Goal: Information Seeking & Learning: Learn about a topic

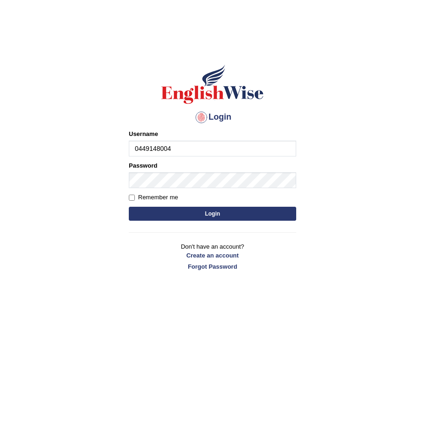
type input "0449148004"
click at [183, 209] on button "Login" at bounding box center [213, 214] width 168 height 14
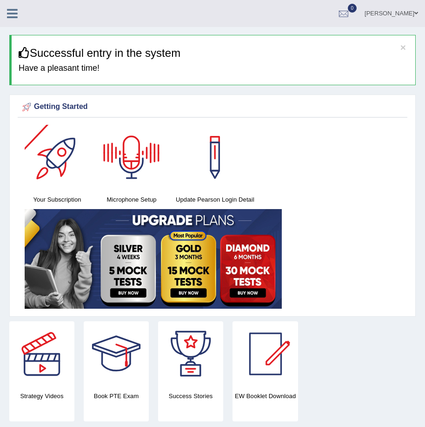
click at [10, 12] on icon at bounding box center [12, 13] width 11 height 12
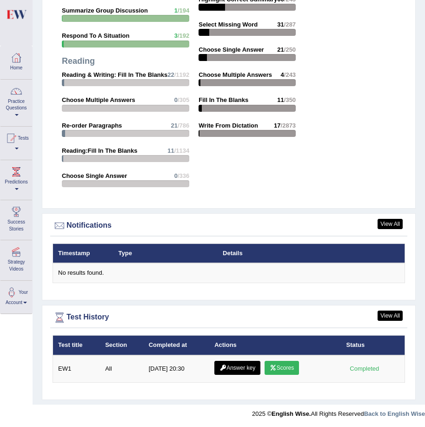
scroll to position [1367, 0]
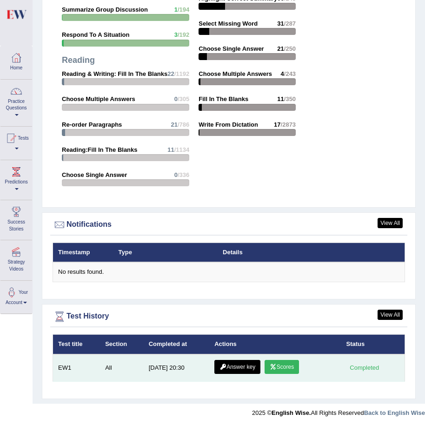
click at [289, 367] on link "Scores" at bounding box center [282, 367] width 34 height 14
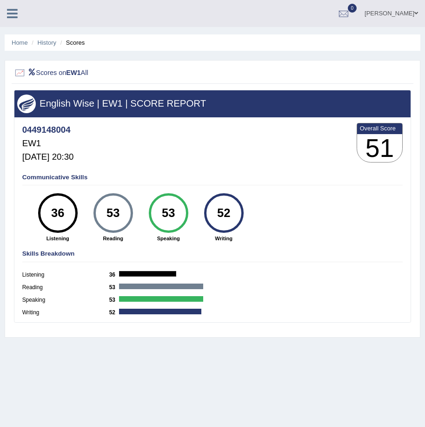
click at [11, 12] on icon at bounding box center [12, 13] width 11 height 12
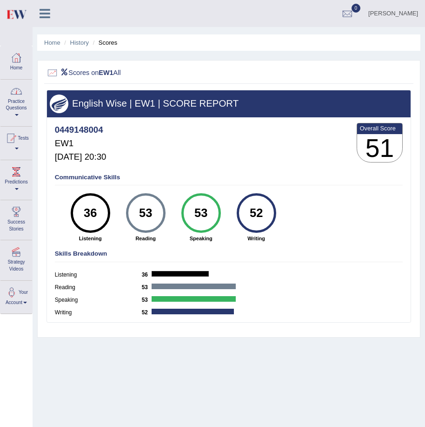
click at [13, 100] on link "Practice Questions" at bounding box center [16, 102] width 32 height 44
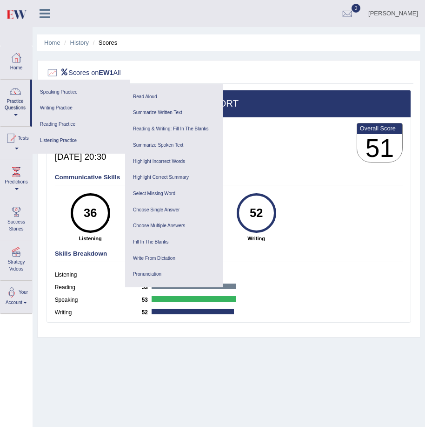
click at [296, 62] on div "Scores on EW1 All English Wise | EW1 | SCORE REPORT 0449148004 EW1 Sep 4, 2025,…" at bounding box center [229, 198] width 384 height 277
click at [304, 154] on div "0449148004 EW1 Sep 4, 2025, 20:30 Overall Score 51" at bounding box center [229, 144] width 352 height 47
click at [304, 155] on div "0449148004 EW1 Sep 4, 2025, 20:30 Overall Score 51" at bounding box center [229, 144] width 352 height 47
click at [262, 156] on div "0449148004 EW1 Sep 4, 2025, 20:30 Overall Score 51" at bounding box center [229, 144] width 352 height 47
click at [140, 96] on link "Read Aloud" at bounding box center [174, 97] width 88 height 16
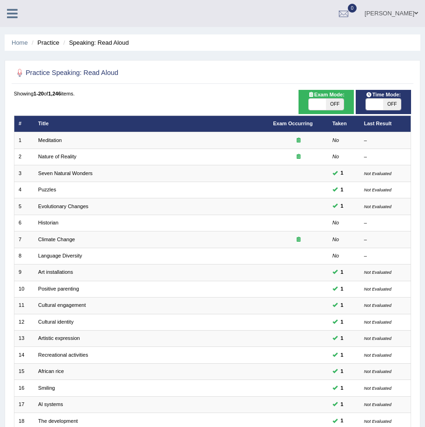
click at [101, 44] on li "Speaking: Read Aloud" at bounding box center [95, 42] width 68 height 9
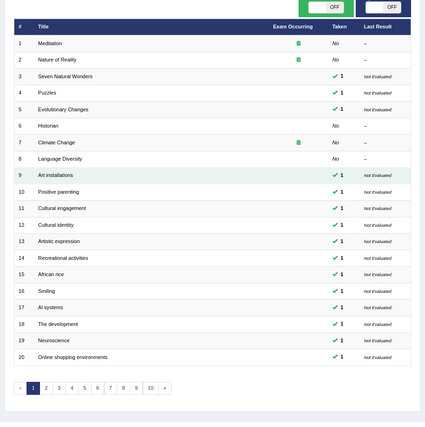
scroll to position [115, 0]
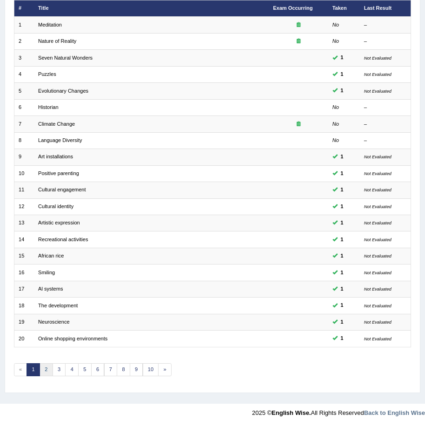
click at [46, 367] on link "2" at bounding box center [46, 369] width 13 height 13
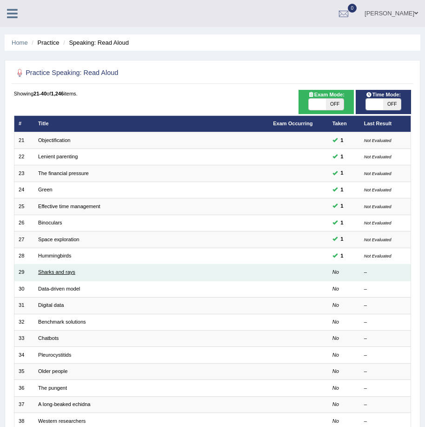
click at [59, 274] on link "Sharks and rays" at bounding box center [56, 272] width 37 height 6
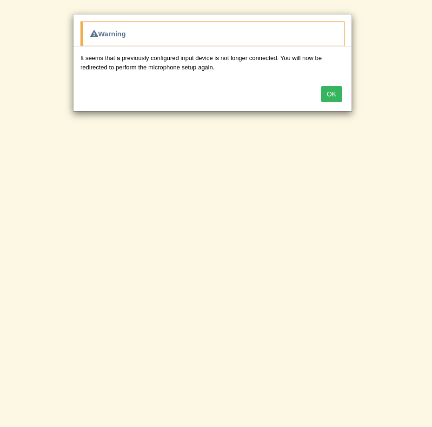
click at [331, 96] on button "OK" at bounding box center [331, 94] width 21 height 16
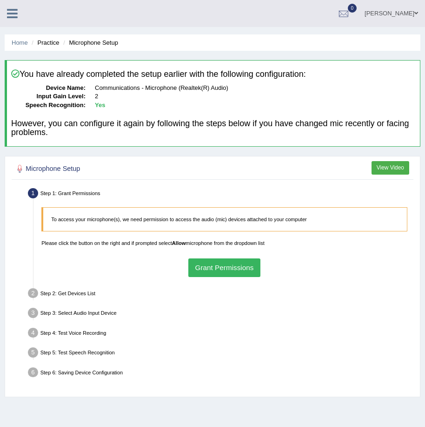
click at [208, 270] on button "Grant Permissions" at bounding box center [225, 267] width 72 height 18
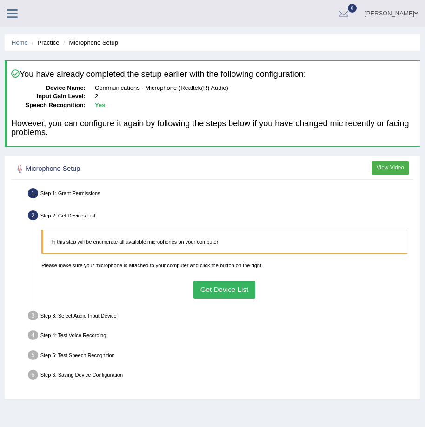
click at [215, 284] on button "Get Device List" at bounding box center [225, 290] width 62 height 18
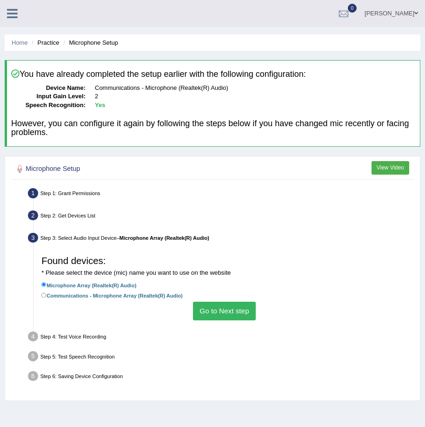
click at [224, 308] on button "Go to Next step" at bounding box center [224, 311] width 63 height 18
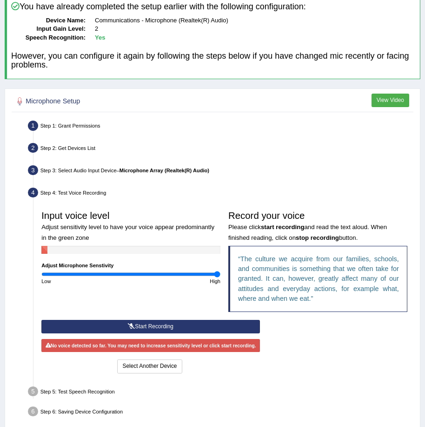
scroll to position [93, 0]
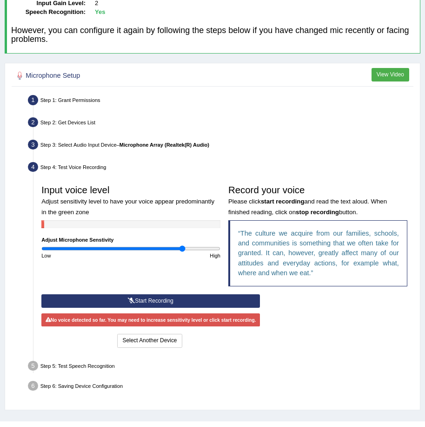
click at [183, 248] on input "range" at bounding box center [130, 248] width 179 height 7
click at [171, 299] on button "Start Recording" at bounding box center [150, 300] width 219 height 13
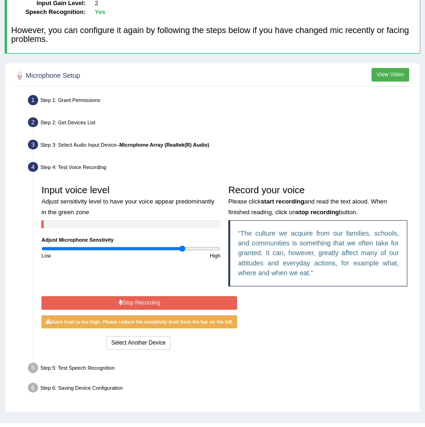
click at [163, 300] on button "Stop Recording" at bounding box center [139, 302] width 196 height 13
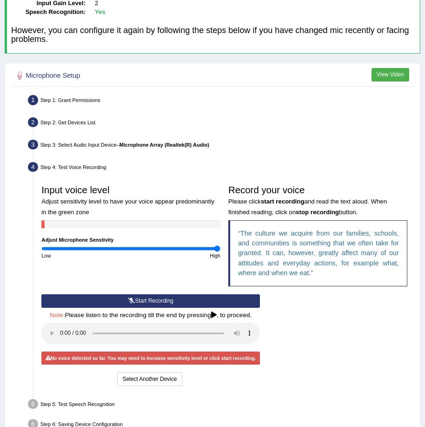
drag, startPoint x: 184, startPoint y: 248, endPoint x: 218, endPoint y: 254, distance: 34.4
click at [218, 252] on input "range" at bounding box center [130, 248] width 179 height 7
click at [155, 300] on button "Start Recording" at bounding box center [150, 300] width 219 height 13
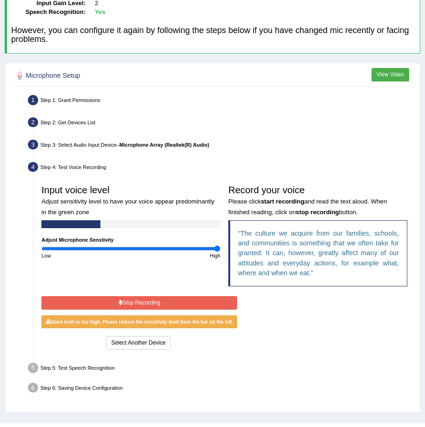
click at [155, 299] on button "Stop Recording" at bounding box center [139, 302] width 196 height 13
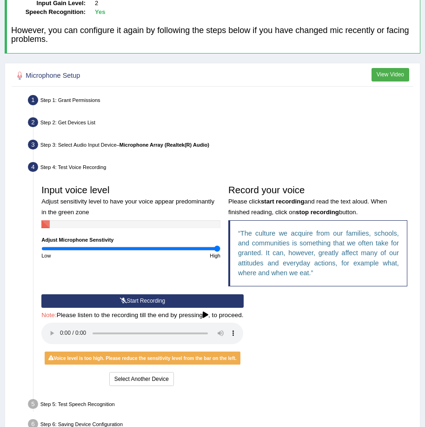
click at [388, 70] on button "View Video" at bounding box center [391, 74] width 38 height 13
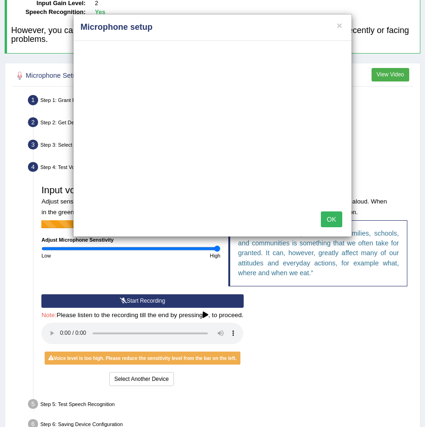
click at [331, 218] on button "OK" at bounding box center [331, 219] width 21 height 16
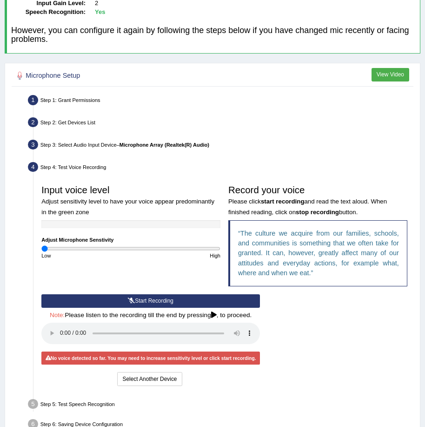
drag, startPoint x: 214, startPoint y: 246, endPoint x: 41, endPoint y: 245, distance: 173.2
click at [41, 245] on input "range" at bounding box center [130, 248] width 179 height 7
drag, startPoint x: 42, startPoint y: 245, endPoint x: 222, endPoint y: 275, distance: 182.1
click at [221, 252] on input "range" at bounding box center [130, 248] width 179 height 7
click at [177, 302] on button "Start Recording" at bounding box center [150, 300] width 219 height 13
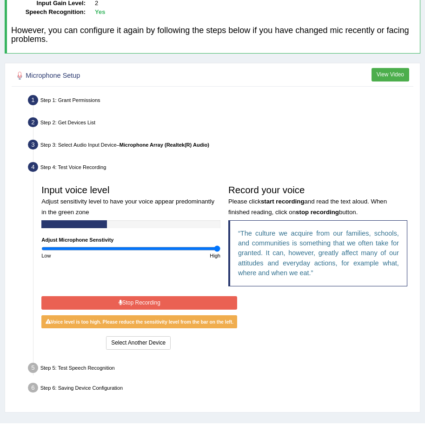
click at [175, 302] on button "Stop Recording" at bounding box center [139, 302] width 196 height 13
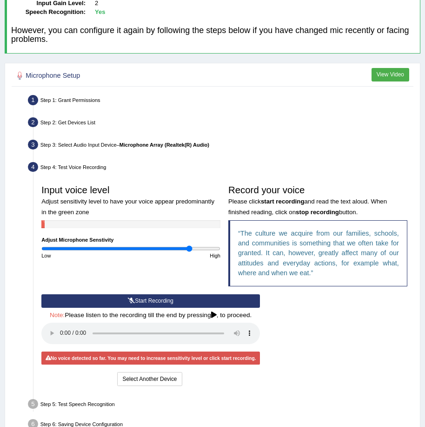
click at [189, 249] on input "range" at bounding box center [130, 248] width 179 height 7
click at [146, 249] on input "range" at bounding box center [130, 248] width 179 height 7
type input "0.86"
click at [119, 249] on input "range" at bounding box center [130, 248] width 179 height 7
click at [105, 300] on button "Start Recording" at bounding box center [150, 300] width 219 height 13
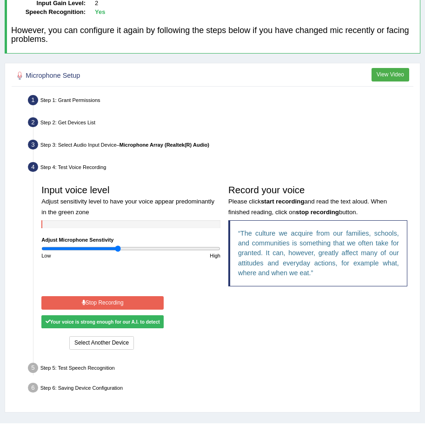
click at [114, 301] on button "Stop Recording" at bounding box center [102, 302] width 122 height 13
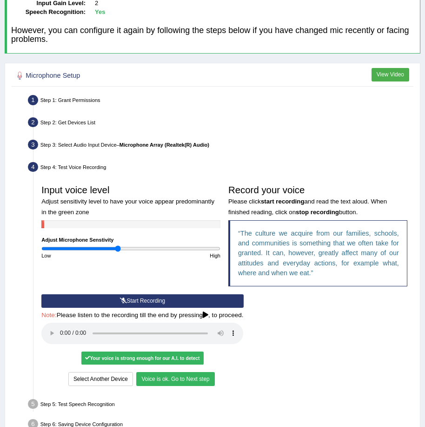
click at [179, 378] on button "Voice is ok. Go to Next step" at bounding box center [175, 378] width 78 height 13
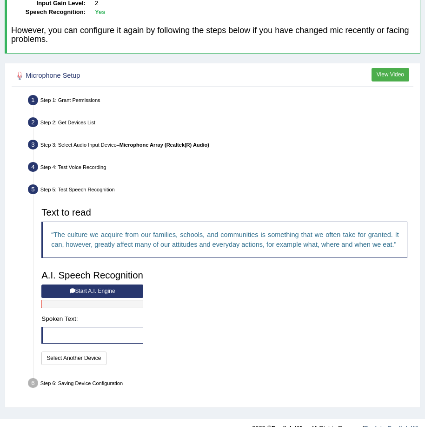
click at [107, 288] on button "Start A.I. Engine" at bounding box center [92, 290] width 102 height 13
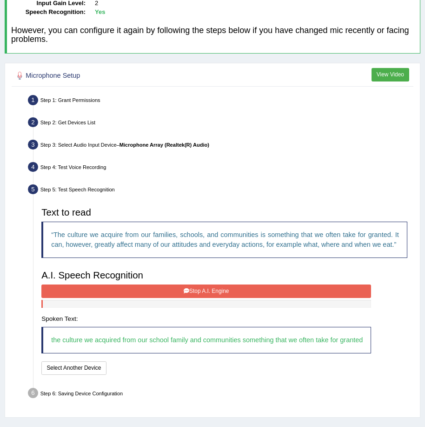
click at [201, 287] on button "Stop A.I. Engine" at bounding box center [206, 290] width 330 height 13
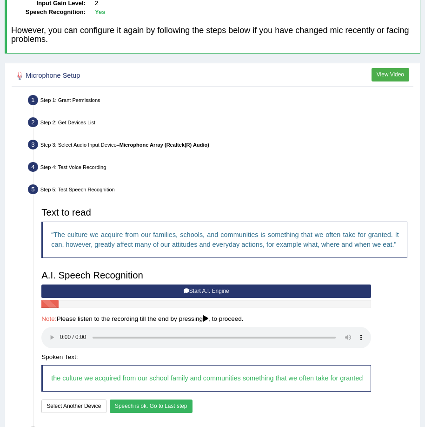
click at [155, 409] on button "Speech is ok. Go to Last step" at bounding box center [151, 405] width 83 height 13
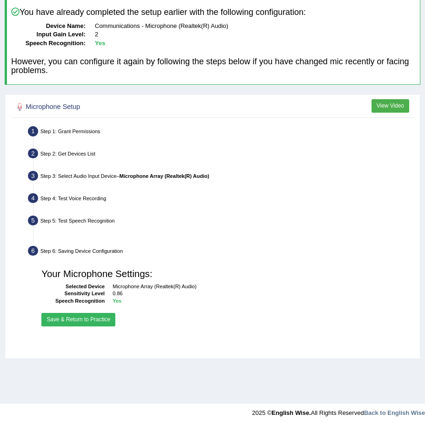
scroll to position [62, 0]
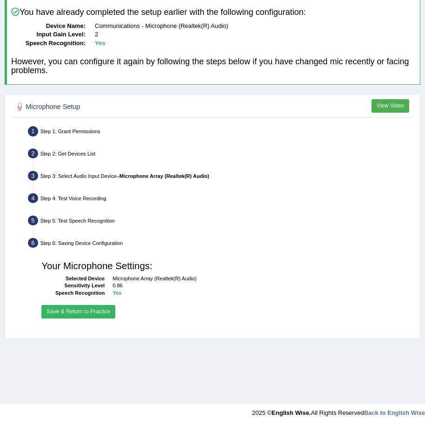
click at [101, 313] on button "Save & Return to Practice" at bounding box center [78, 311] width 74 height 13
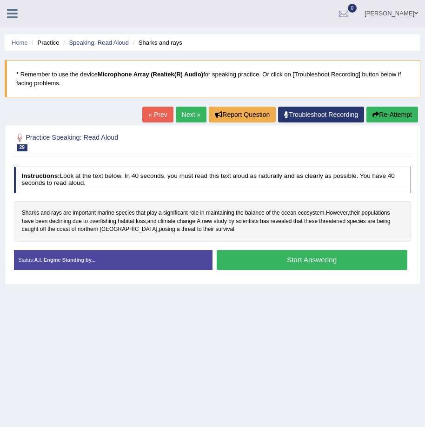
click at [299, 263] on button "Start Answering" at bounding box center [312, 260] width 191 height 20
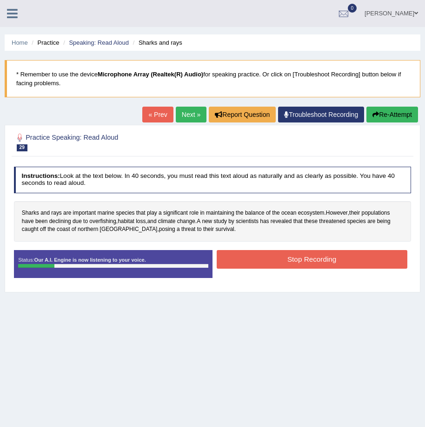
click at [321, 262] on button "Stop Recording" at bounding box center [312, 259] width 191 height 18
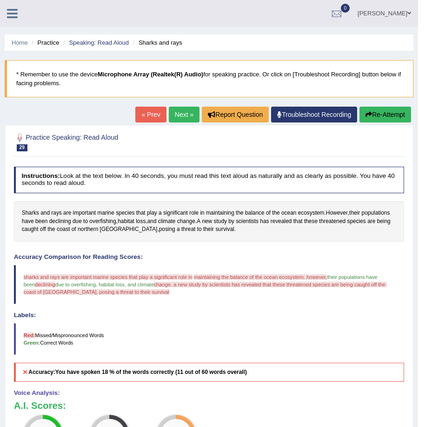
click at [182, 111] on link "Next »" at bounding box center [184, 115] width 31 height 16
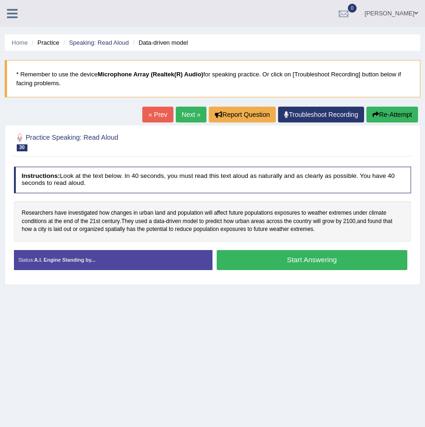
click at [253, 257] on button "Start Answering" at bounding box center [312, 260] width 191 height 20
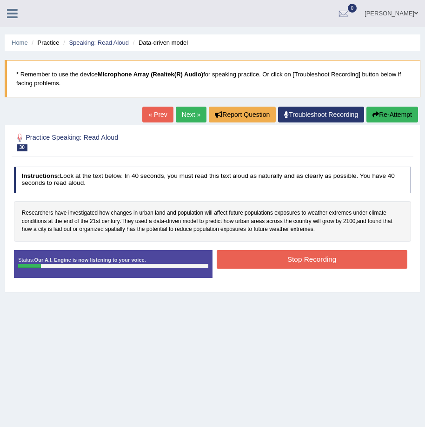
click at [253, 257] on button "Stop Recording" at bounding box center [312, 259] width 191 height 18
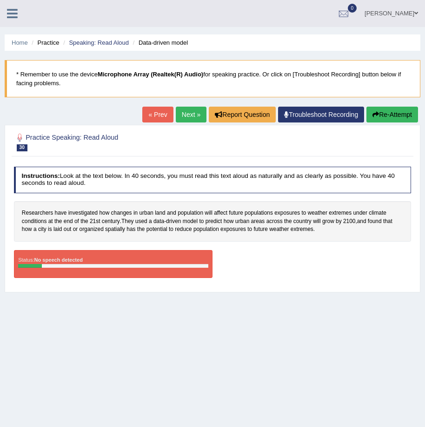
click at [155, 114] on link "« Prev" at bounding box center [157, 115] width 31 height 16
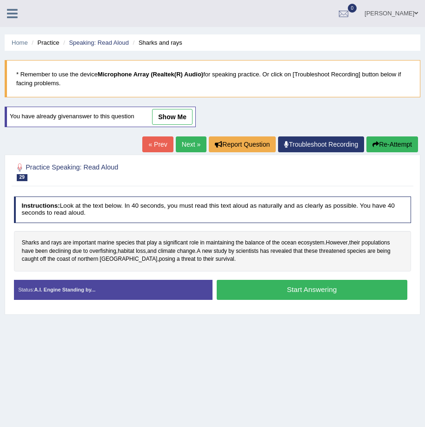
click at [299, 290] on button "Start Answering" at bounding box center [312, 290] width 191 height 20
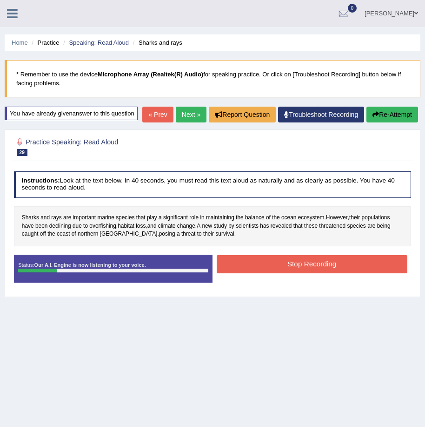
click at [297, 273] on button "Stop Recording" at bounding box center [312, 264] width 191 height 18
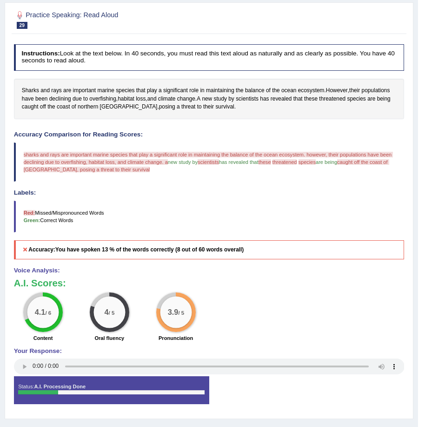
scroll to position [125, 0]
